Goal: Task Accomplishment & Management: Manage account settings

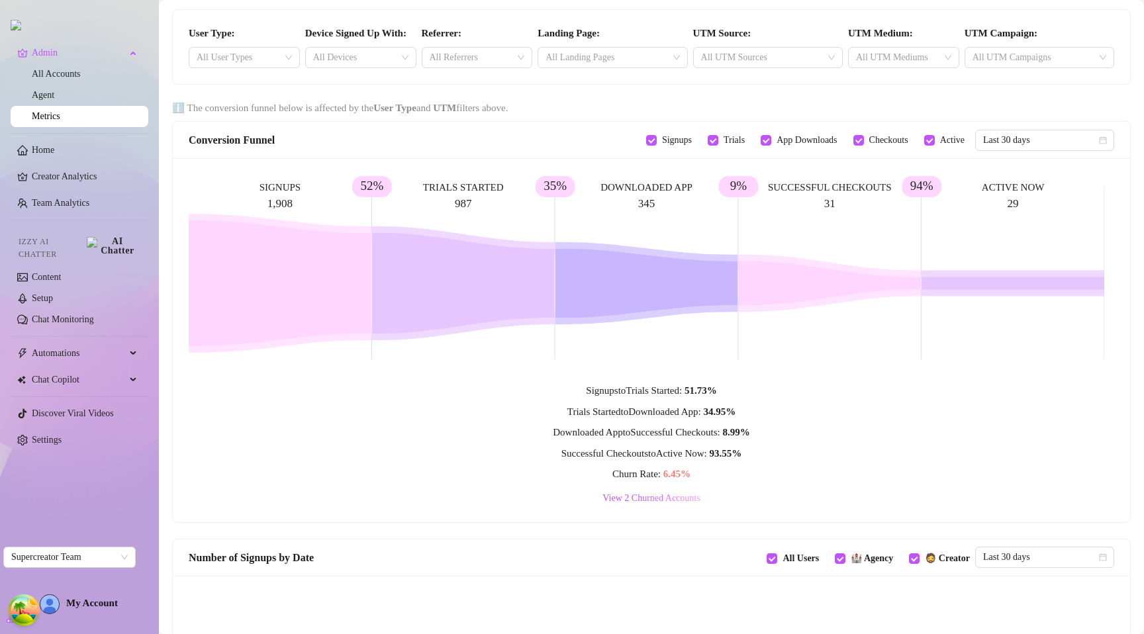
click at [438, 442] on div "Signups to Trials Started : 51.73 % Trials Started to Downloaded App : 34.95 % …" at bounding box center [652, 444] width 926 height 123
click at [81, 74] on link "All Accounts" at bounding box center [56, 74] width 49 height 10
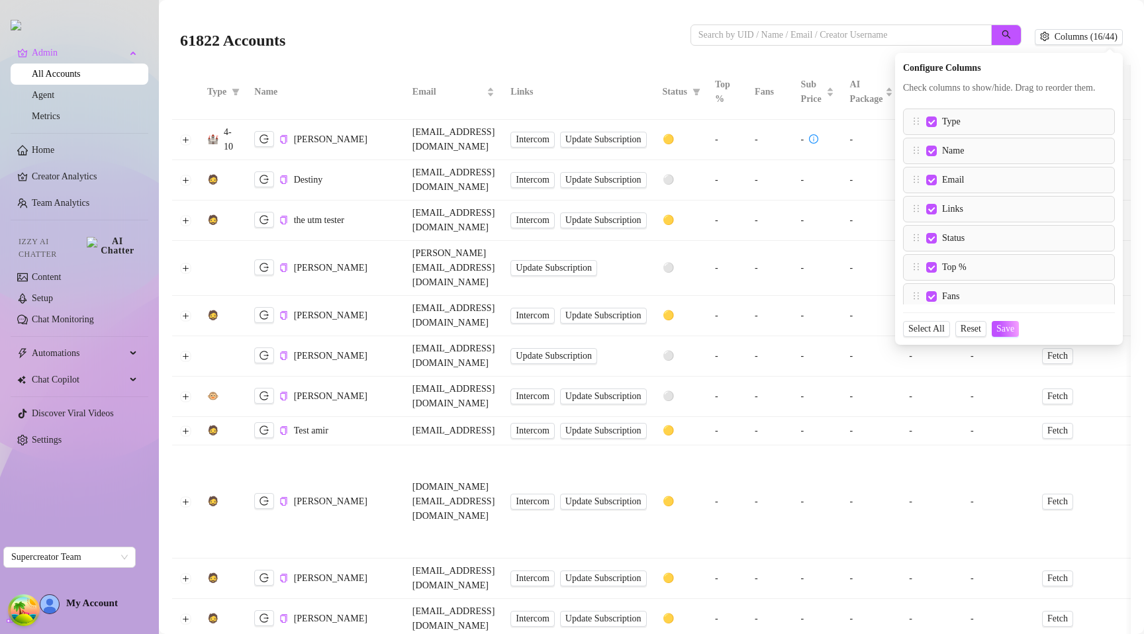
click at [626, 21] on div "61822 Accounts" at bounding box center [435, 37] width 511 height 45
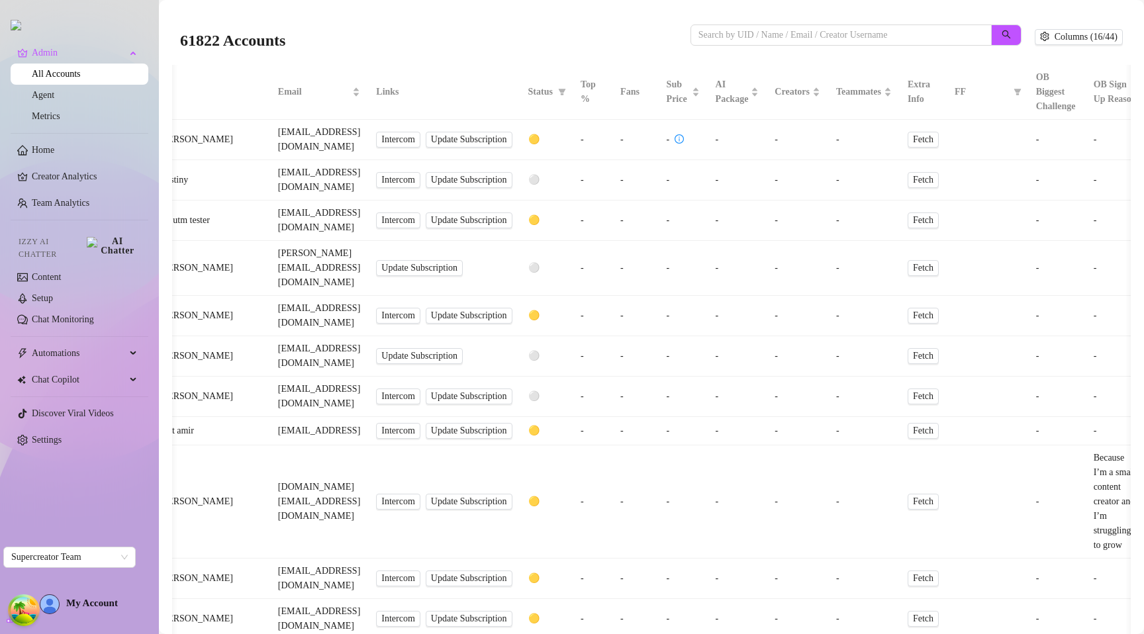
scroll to position [0, 341]
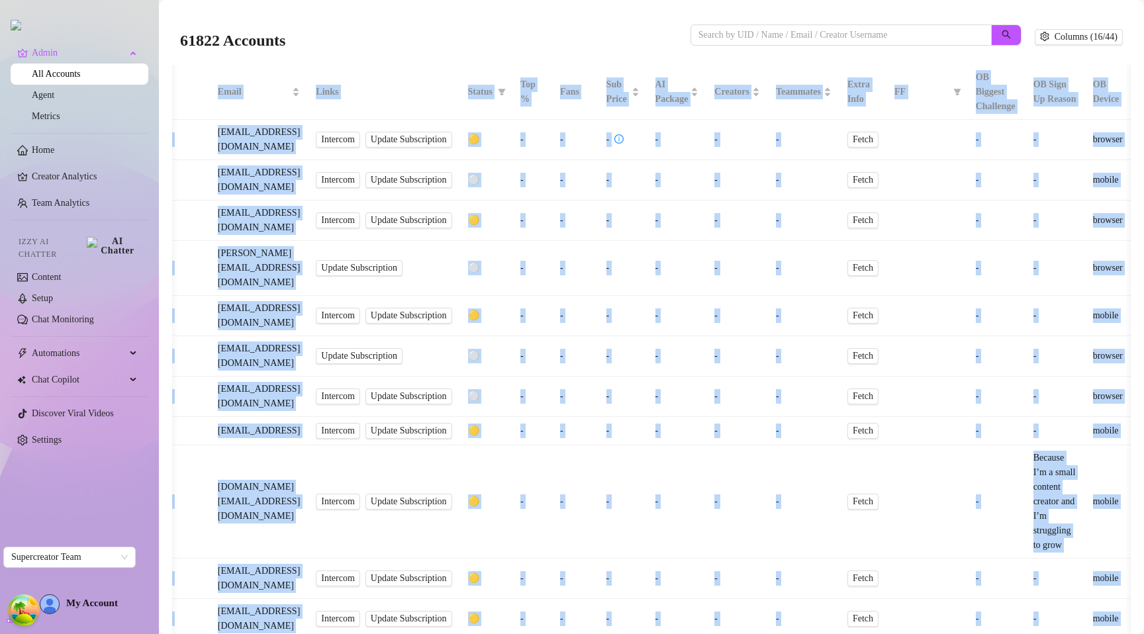
drag, startPoint x: 933, startPoint y: 605, endPoint x: 981, endPoint y: 476, distance: 137.9
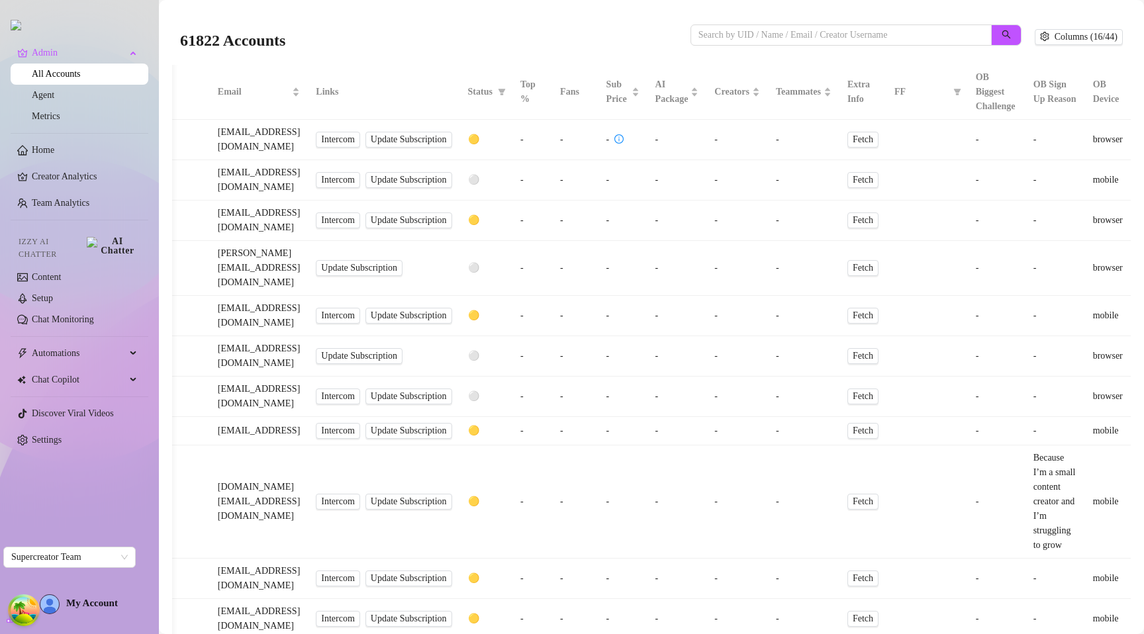
click at [939, 46] on div at bounding box center [856, 42] width 331 height 35
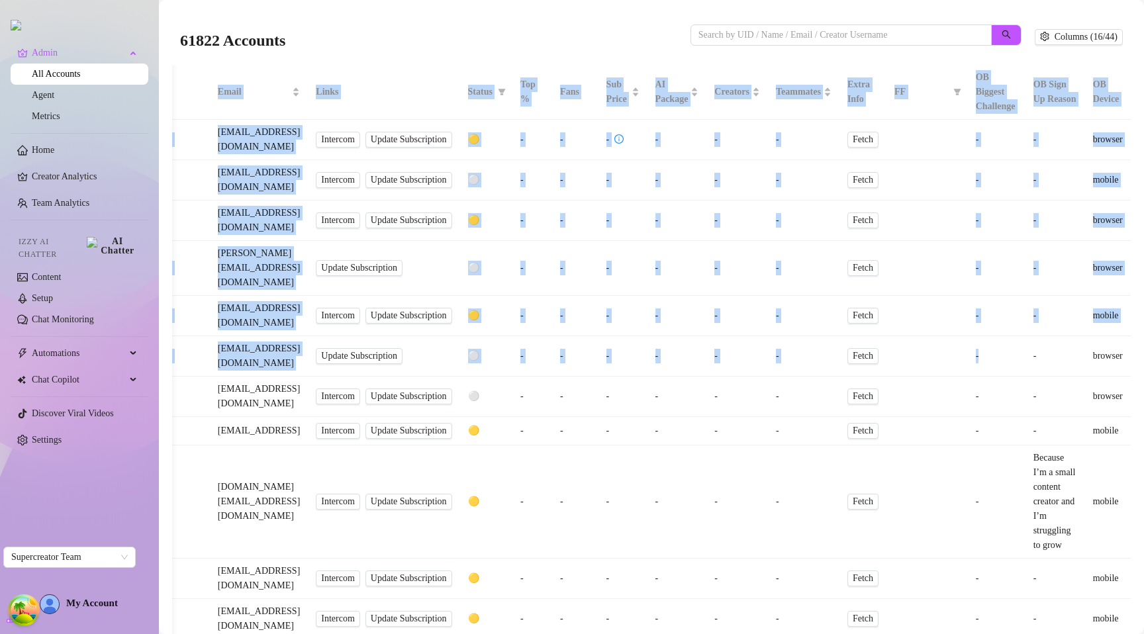
drag, startPoint x: 979, startPoint y: 277, endPoint x: 1144, endPoint y: 297, distance: 165.5
click at [1144, 297] on div "61822 Accounts Columns (16/44) Type Name Email Links Status Top % Fans Sub Pric…" at bounding box center [651, 317] width 985 height 634
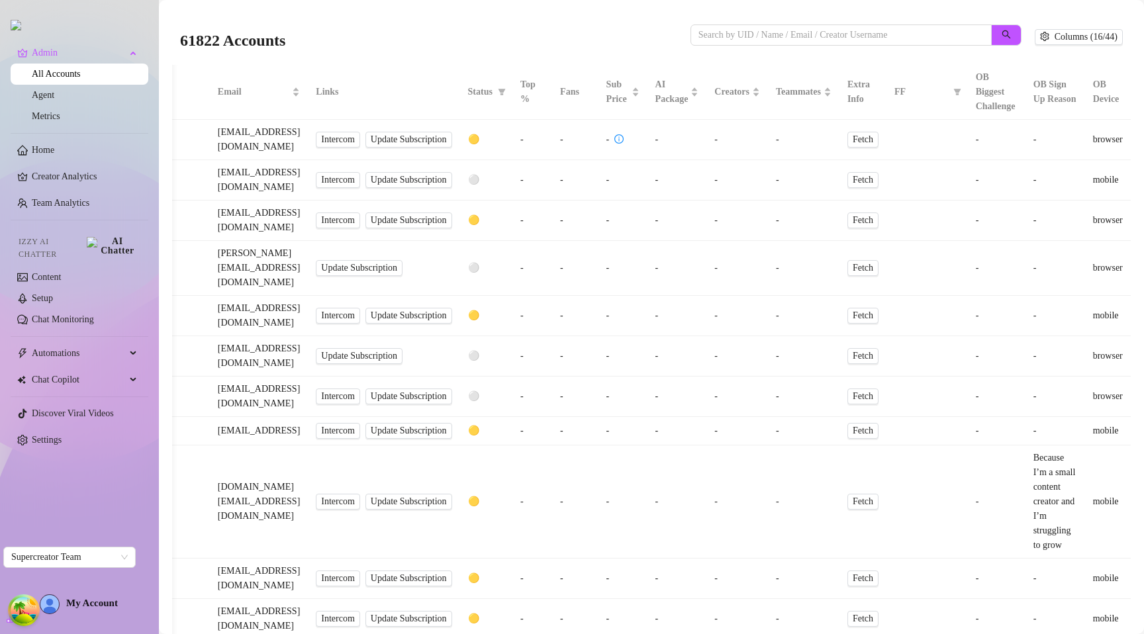
click at [1030, 23] on div "61822 Accounts Columns (16/44)" at bounding box center [651, 37] width 943 height 45
click at [1048, 44] on button "Columns (16/44)" at bounding box center [1079, 37] width 88 height 16
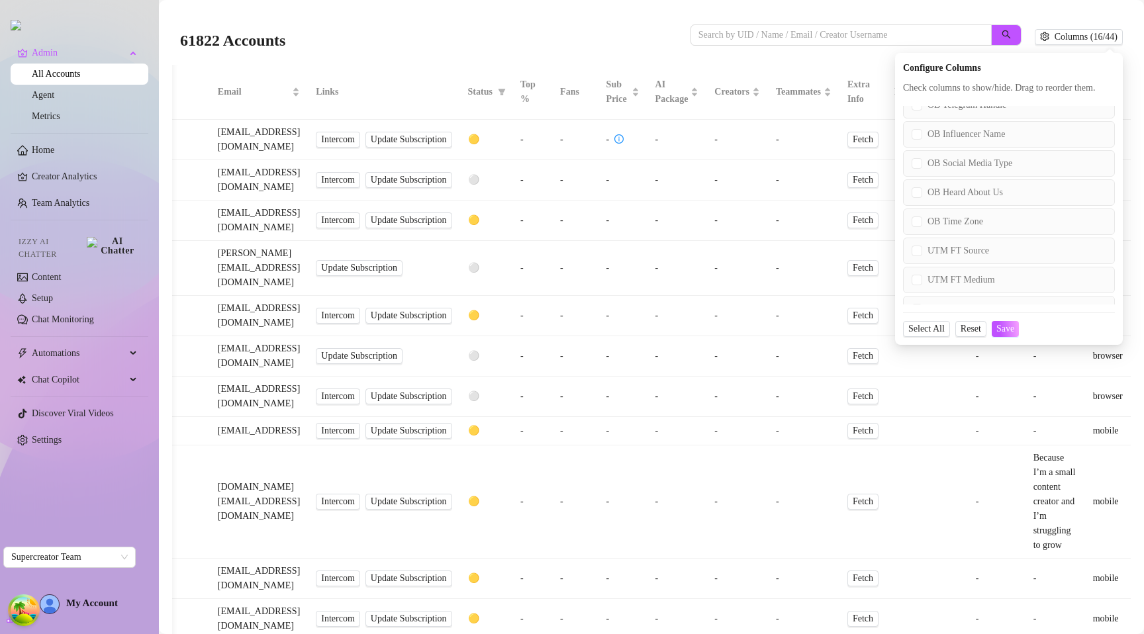
scroll to position [840, 0]
click at [912, 277] on input "UTM FT Source" at bounding box center [917, 272] width 11 height 11
click at [1001, 334] on span "Save" at bounding box center [1006, 329] width 18 height 11
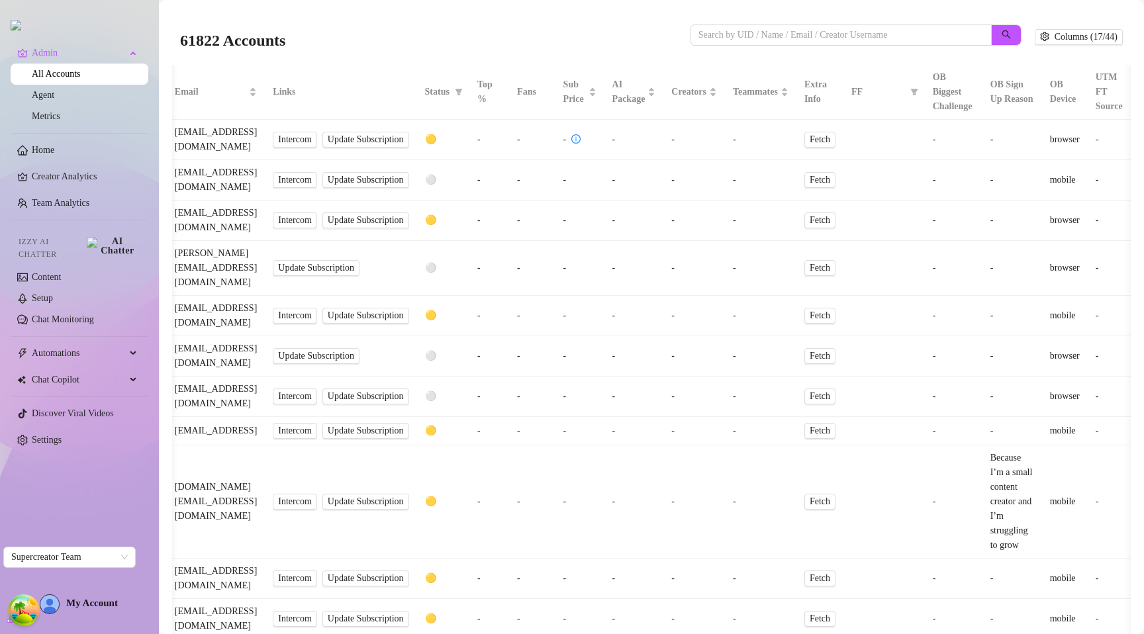
click at [1144, 174] on div "61822 Accounts Columns (17/44) Type Name Email Links Status Top % Fans Sub Pric…" at bounding box center [651, 317] width 985 height 634
click at [983, 160] on td "-" at bounding box center [954, 140] width 58 height 40
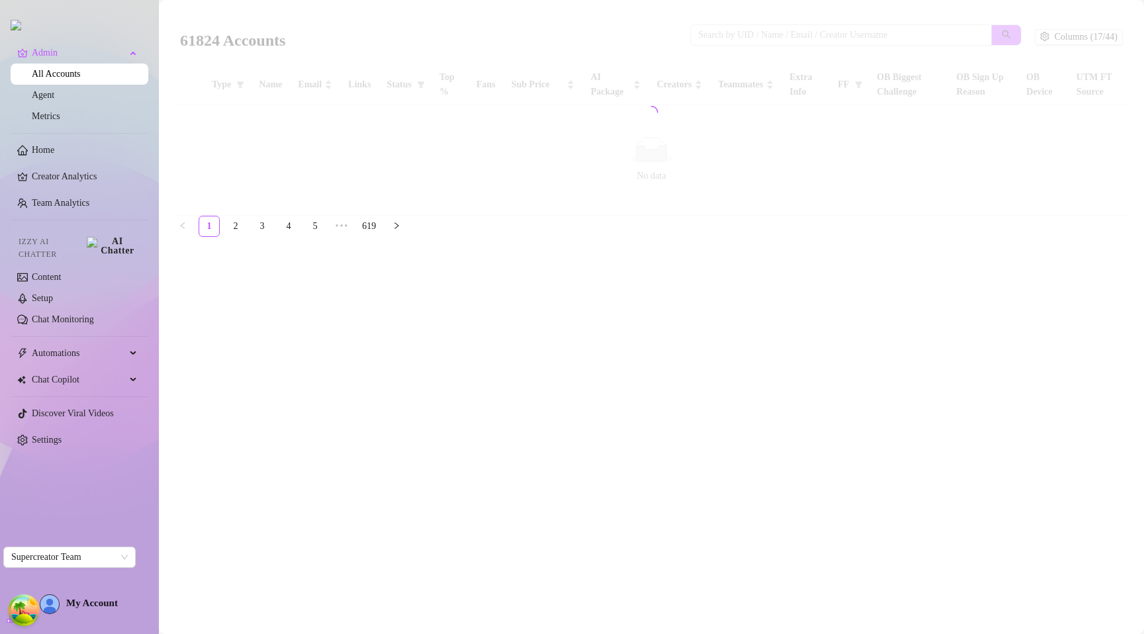
scroll to position [0, 0]
drag, startPoint x: 1005, startPoint y: 219, endPoint x: 1099, endPoint y: 211, distance: 95.0
click at [1099, 211] on main "61824 Accounts Columns (17/44) Type Name Email Links Status Top % Fans Sub Pric…" at bounding box center [651, 317] width 985 height 634
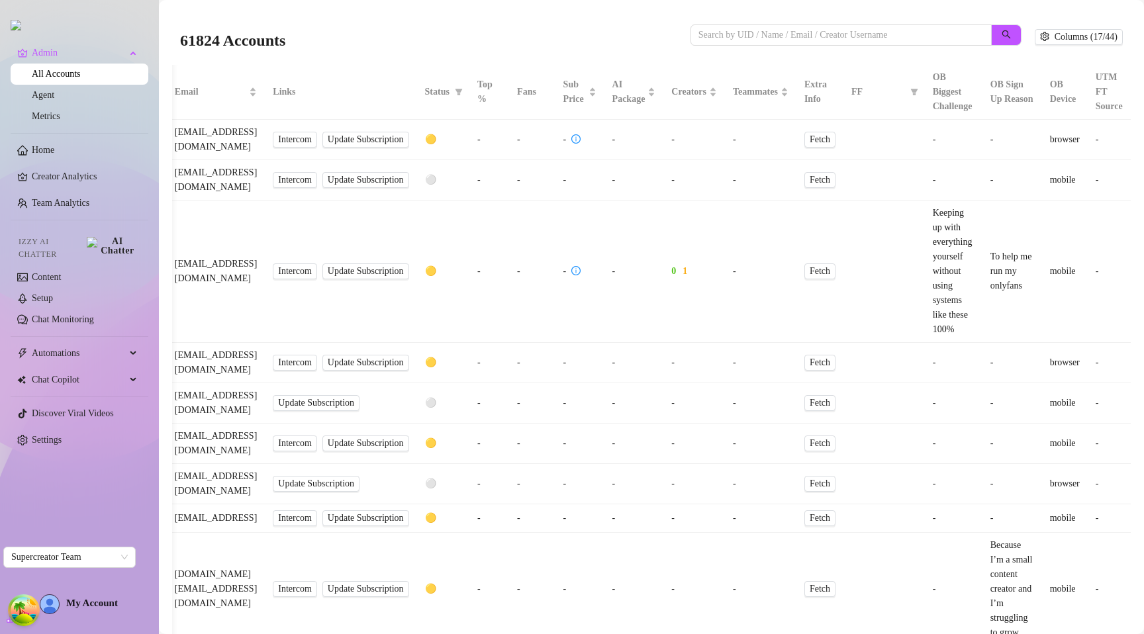
click at [974, 53] on div at bounding box center [856, 42] width 331 height 35
